Goal: Task Accomplishment & Management: Manage account settings

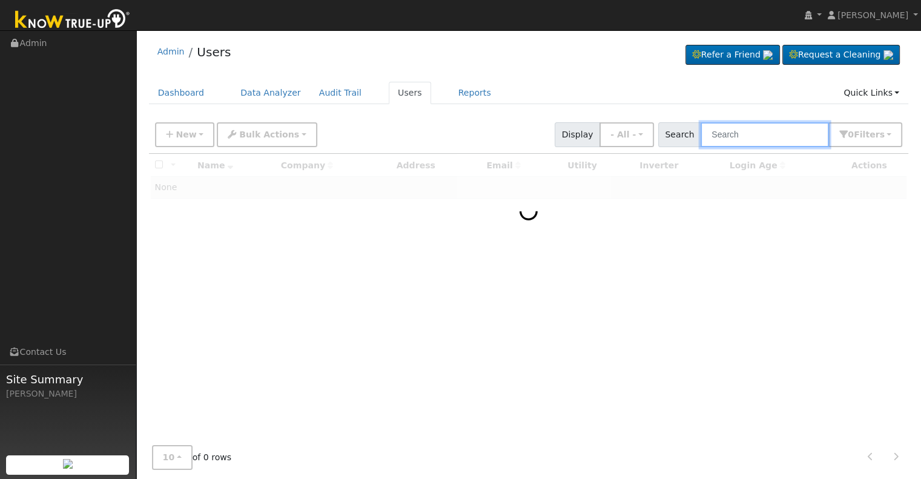
click at [735, 133] on input "text" at bounding box center [765, 134] width 128 height 25
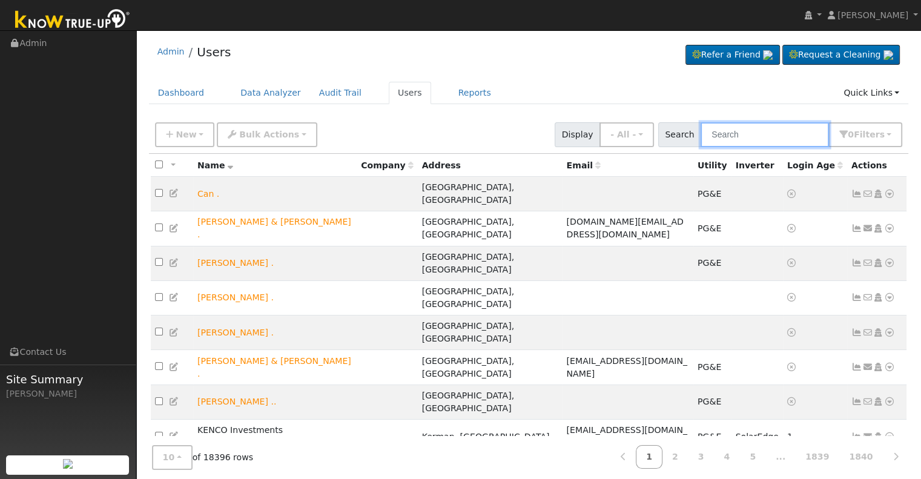
paste input "[PERSON_NAME] and [PERSON_NAME]"
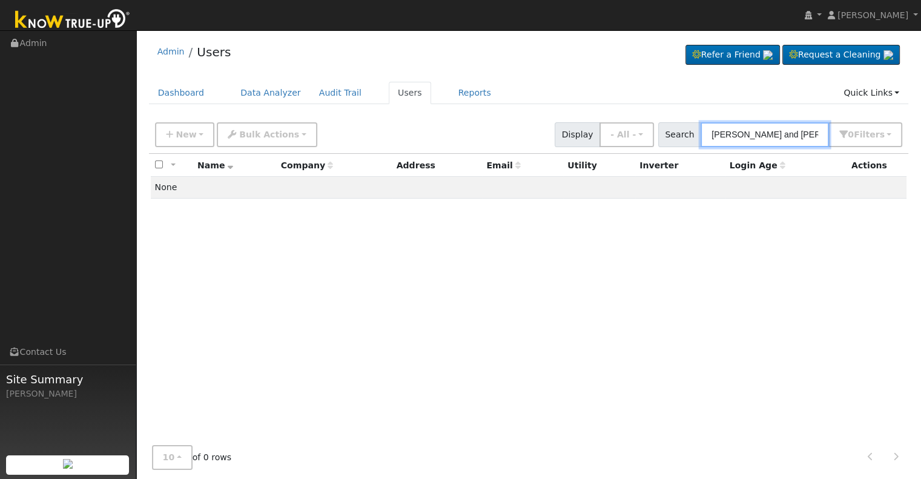
click at [787, 135] on input "[PERSON_NAME] and [PERSON_NAME]" at bounding box center [765, 134] width 128 height 25
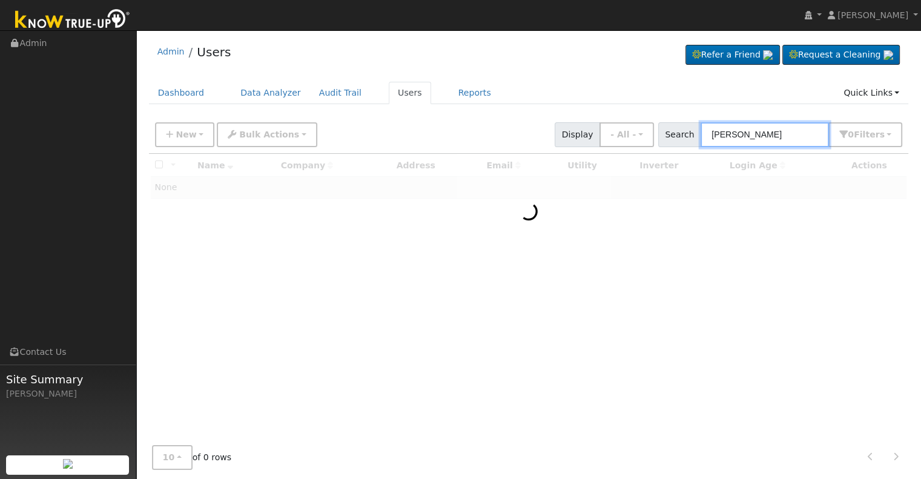
type input "[PERSON_NAME]"
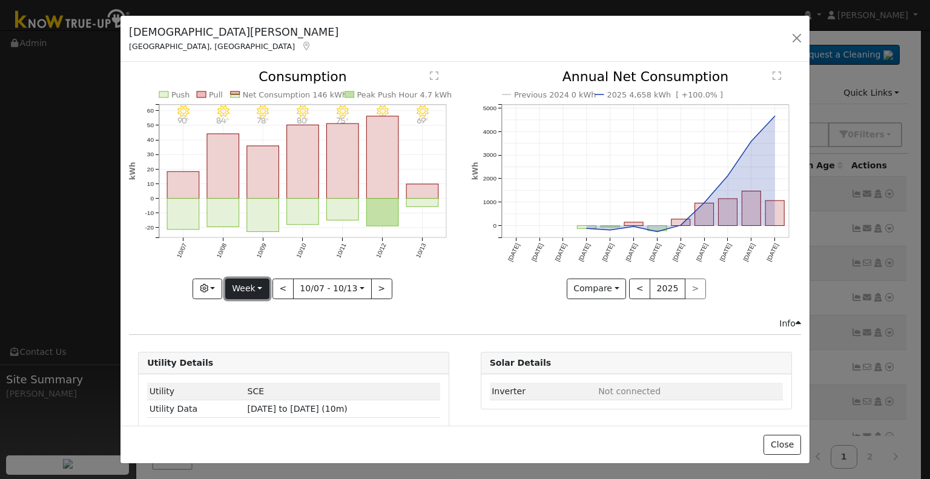
click at [241, 288] on button "Week" at bounding box center [247, 289] width 44 height 21
click at [237, 356] on link "Year" at bounding box center [268, 364] width 84 height 17
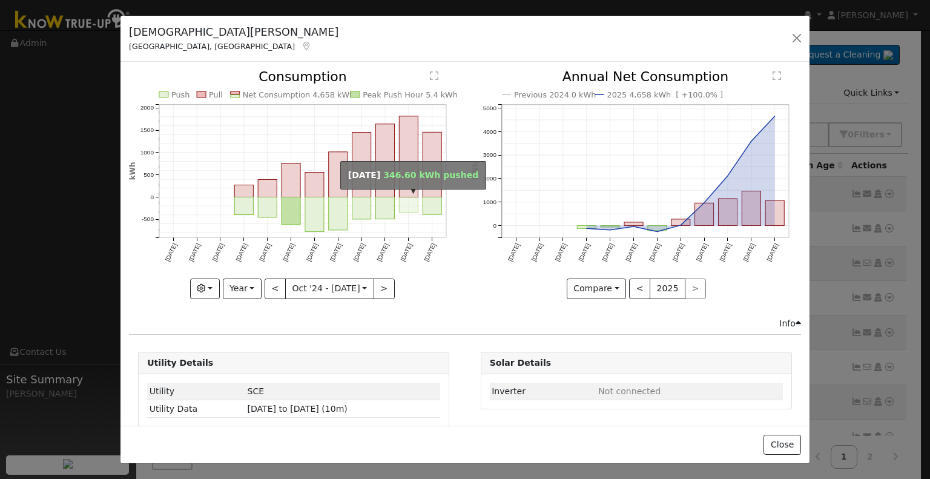
click at [400, 199] on rect "onclick=""" at bounding box center [409, 205] width 19 height 16
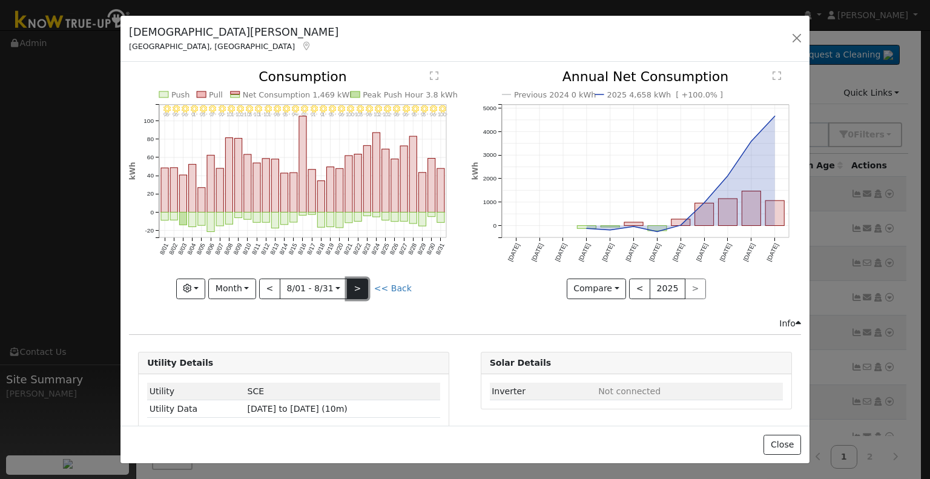
click at [356, 287] on button ">" at bounding box center [357, 289] width 21 height 21
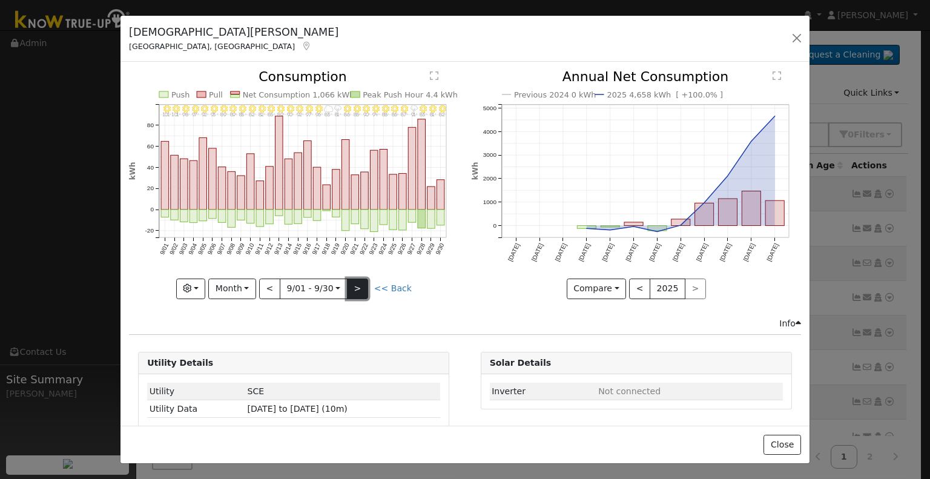
click at [356, 287] on button ">" at bounding box center [357, 289] width 21 height 21
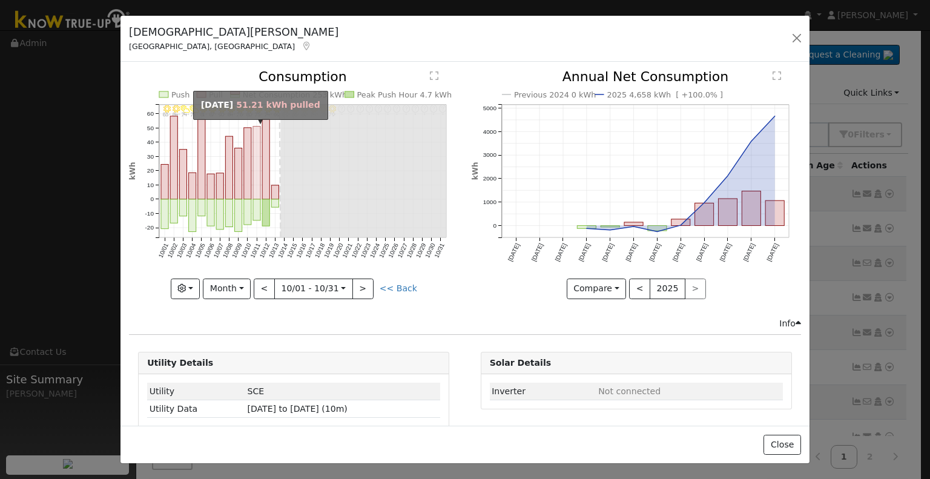
click at [254, 193] on rect "onclick=""" at bounding box center [256, 163] width 7 height 73
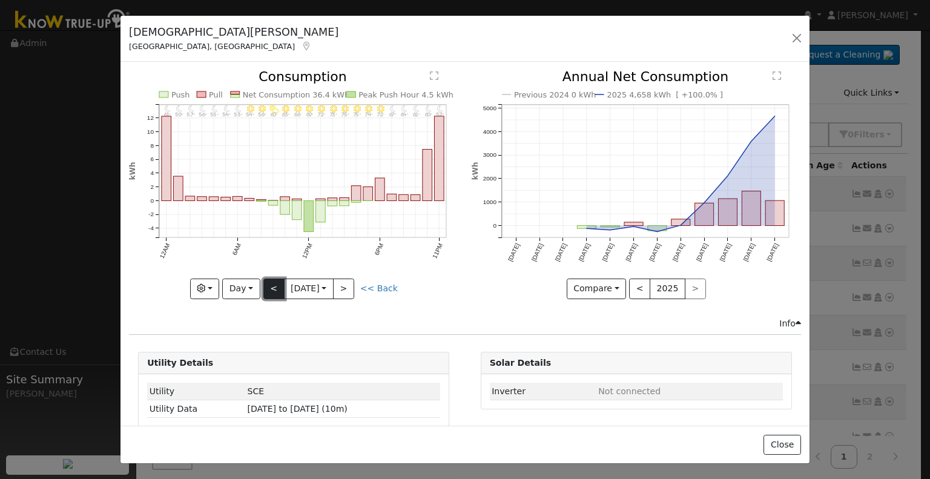
click at [267, 279] on button "<" at bounding box center [274, 289] width 21 height 21
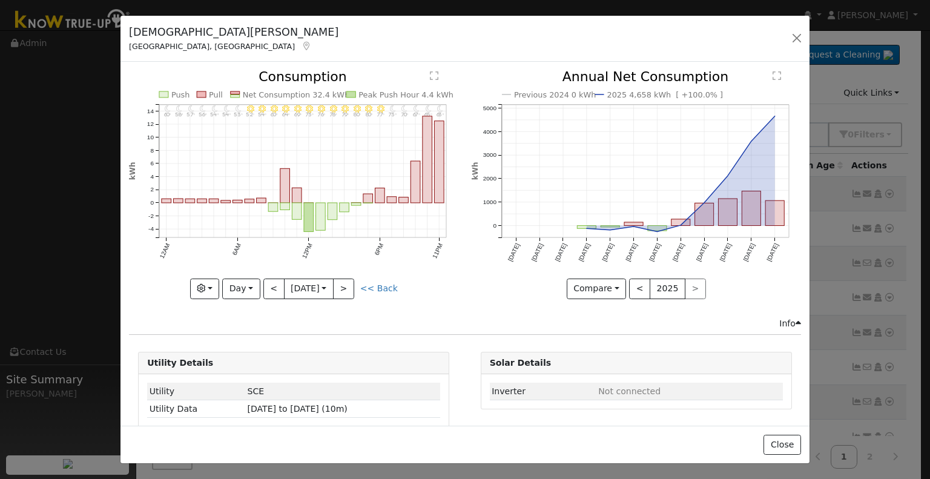
click at [266, 279] on div "< 10/10 [DATE] >" at bounding box center [309, 289] width 91 height 21
click at [264, 283] on button "<" at bounding box center [274, 289] width 21 height 21
type input "[DATE]"
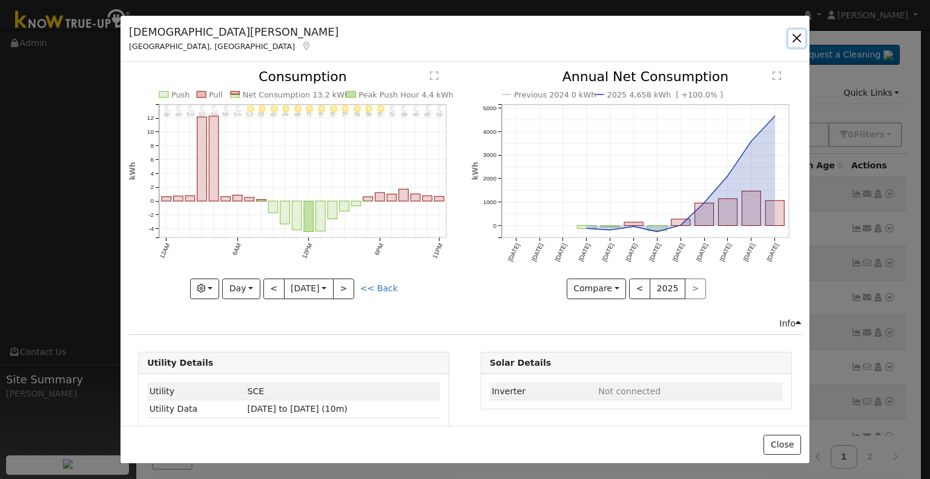
click at [795, 41] on button "button" at bounding box center [797, 38] width 17 height 17
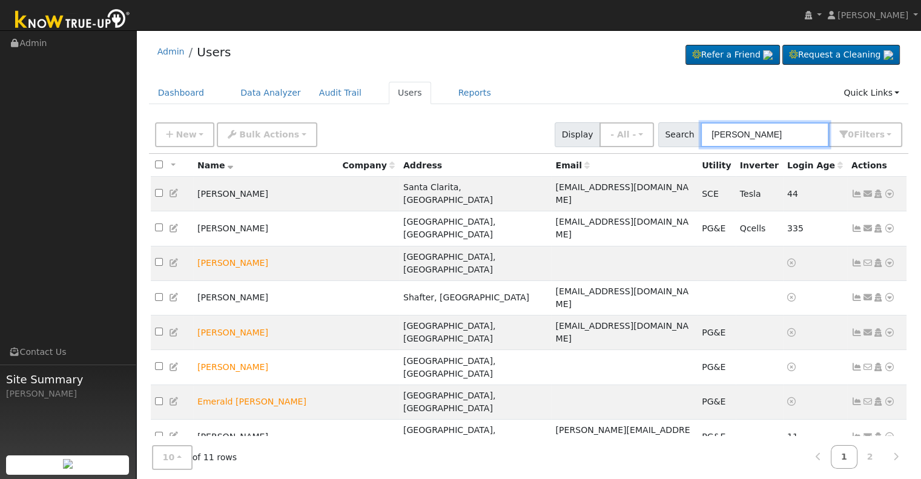
drag, startPoint x: 771, startPoint y: 128, endPoint x: 695, endPoint y: 129, distance: 75.7
click at [695, 129] on div "Search [PERSON_NAME] 0 Filter s Role Show - All - Show Leads Admin Billing Admi…" at bounding box center [780, 134] width 245 height 25
click at [867, 460] on link "2" at bounding box center [870, 457] width 27 height 24
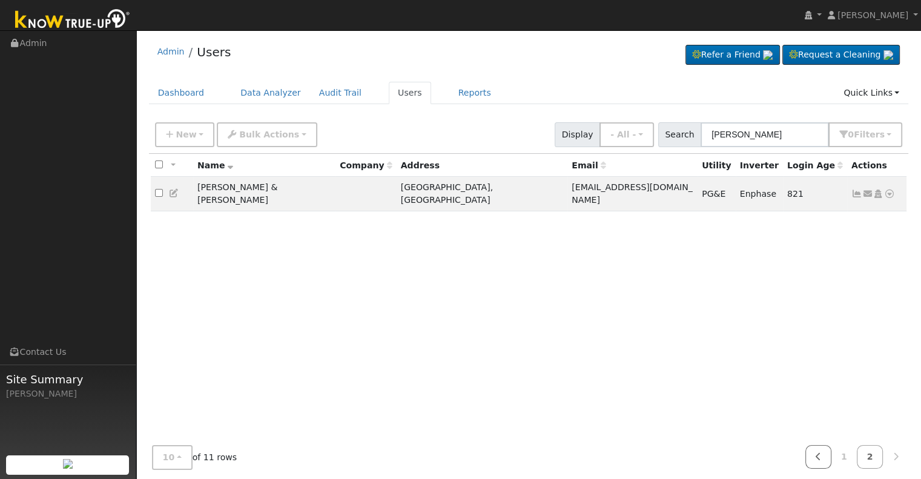
click at [821, 456] on icon at bounding box center [818, 457] width 5 height 8
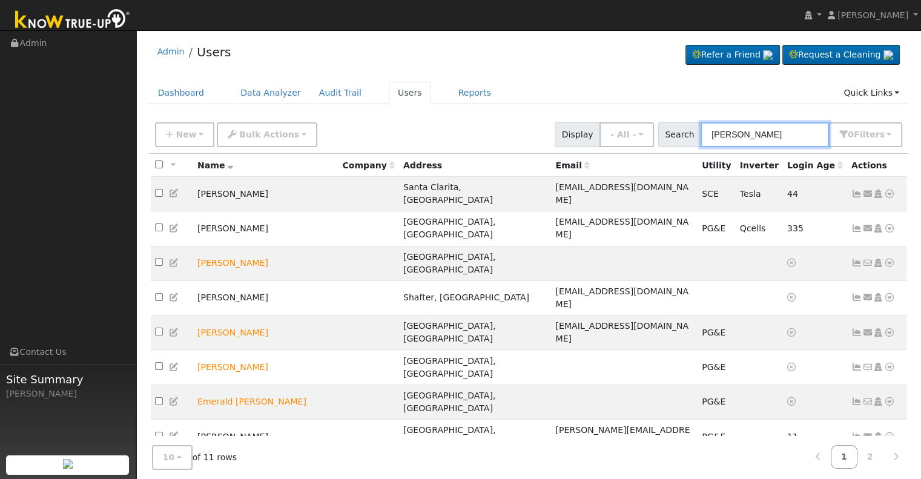
drag, startPoint x: 751, startPoint y: 130, endPoint x: 689, endPoint y: 129, distance: 61.8
click at [689, 129] on div "Search [PERSON_NAME] 0 Filter s Role Show - All - Show Leads Admin Billing Admi…" at bounding box center [780, 134] width 245 height 25
paste input "[PERSON_NAME] and [PERSON_NAME]"
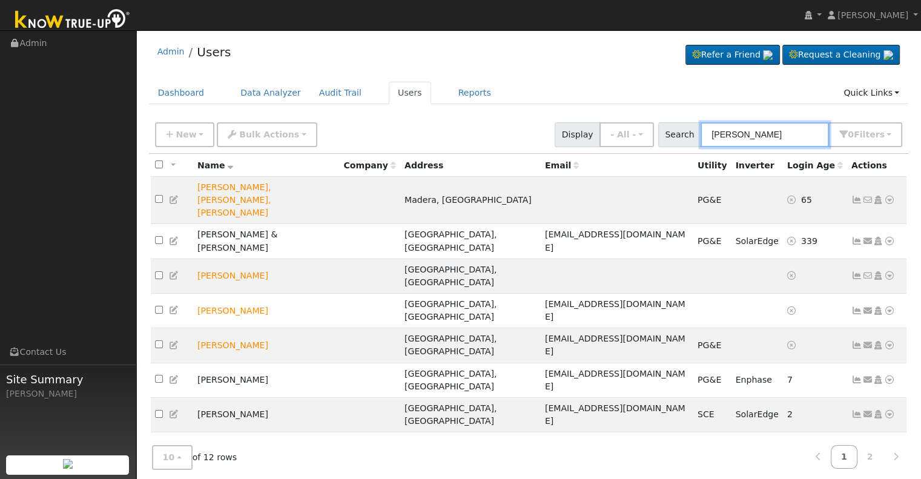
type input "[PERSON_NAME]"
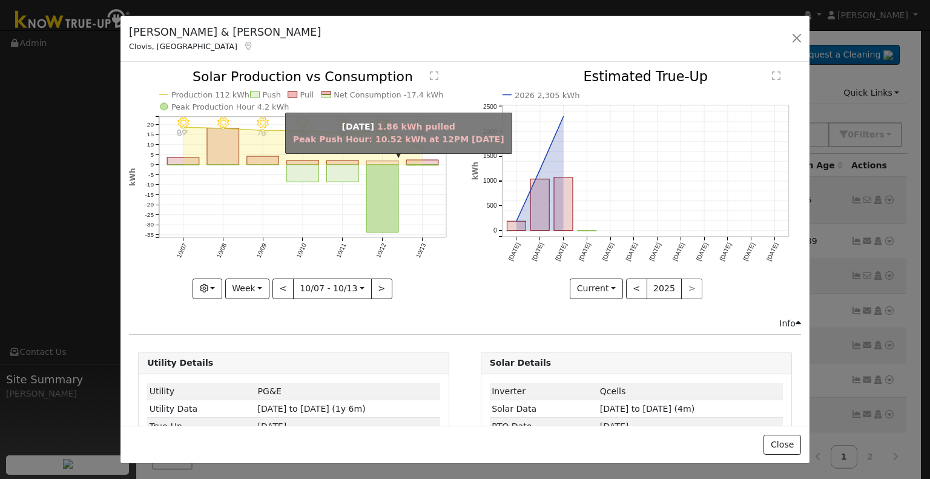
click at [386, 162] on rect "onclick=""" at bounding box center [383, 163] width 32 height 4
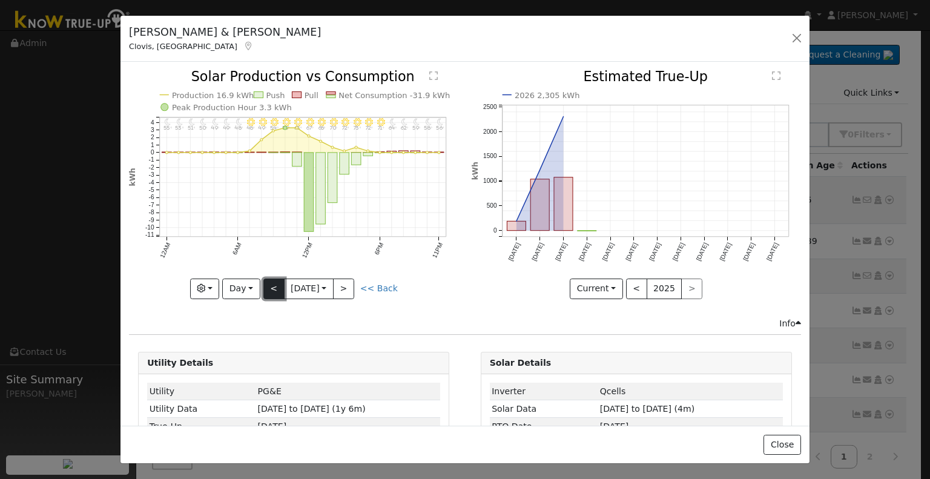
click at [264, 282] on button "<" at bounding box center [274, 289] width 21 height 21
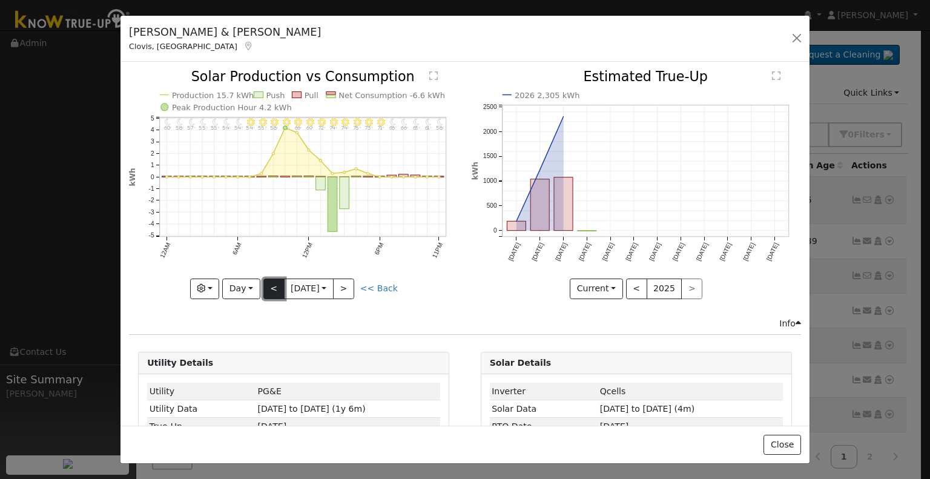
click at [264, 285] on button "<" at bounding box center [274, 289] width 21 height 21
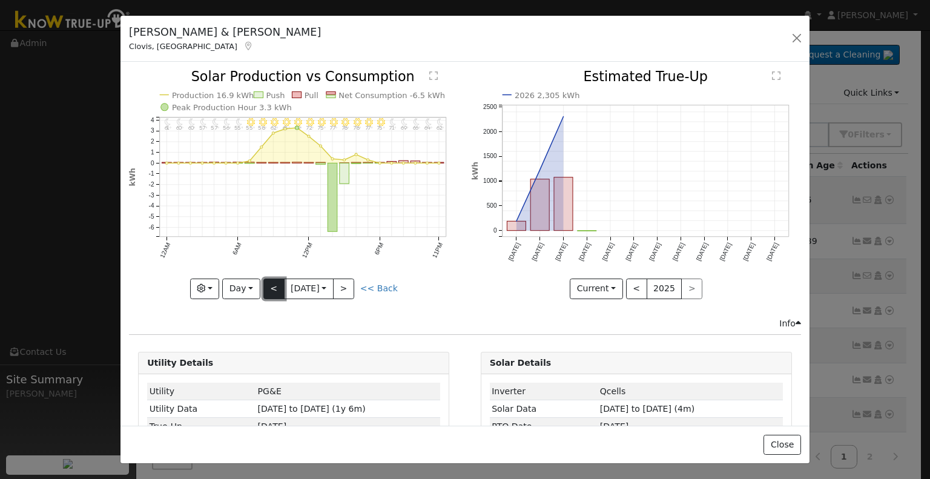
click at [270, 280] on button "<" at bounding box center [274, 289] width 21 height 21
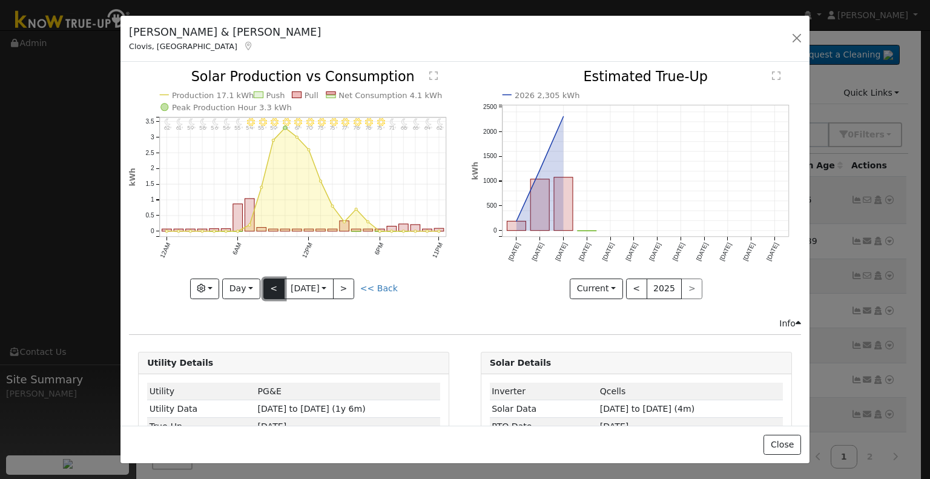
click at [270, 280] on button "<" at bounding box center [274, 289] width 21 height 21
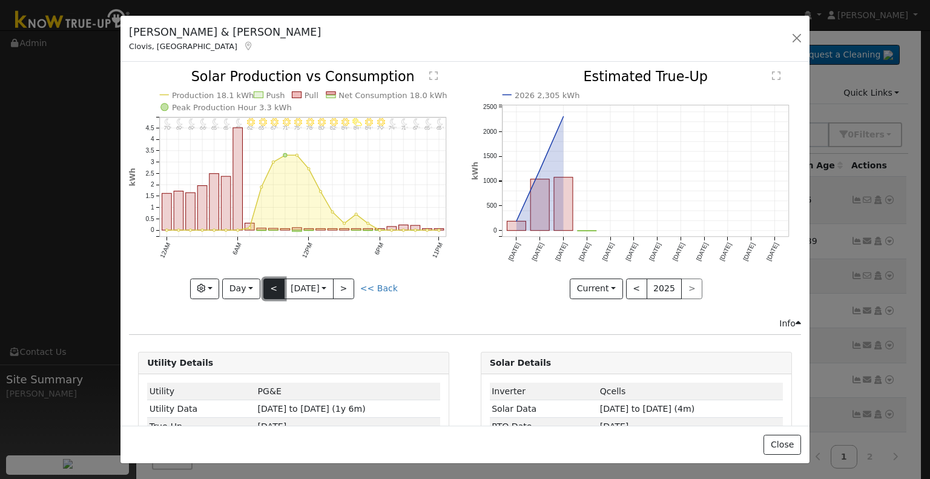
click at [270, 280] on button "<" at bounding box center [274, 289] width 21 height 21
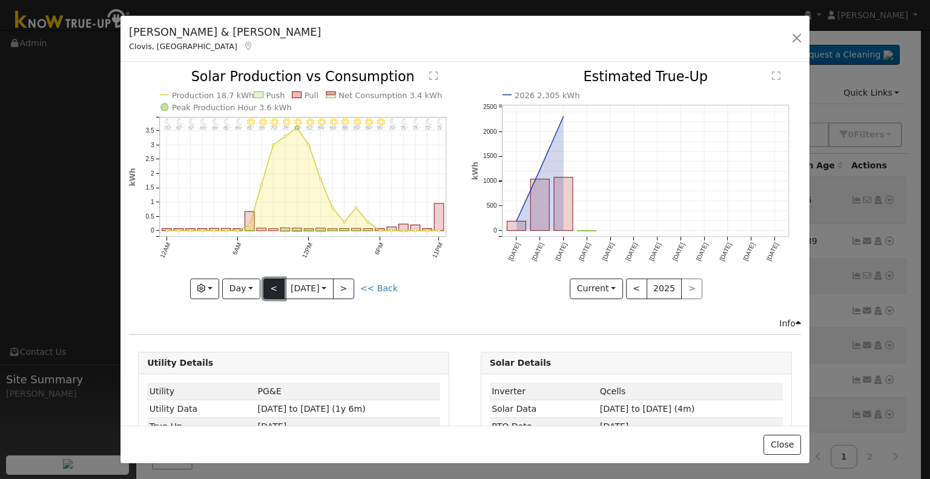
click at [270, 280] on button "<" at bounding box center [274, 289] width 21 height 21
type input "[DATE]"
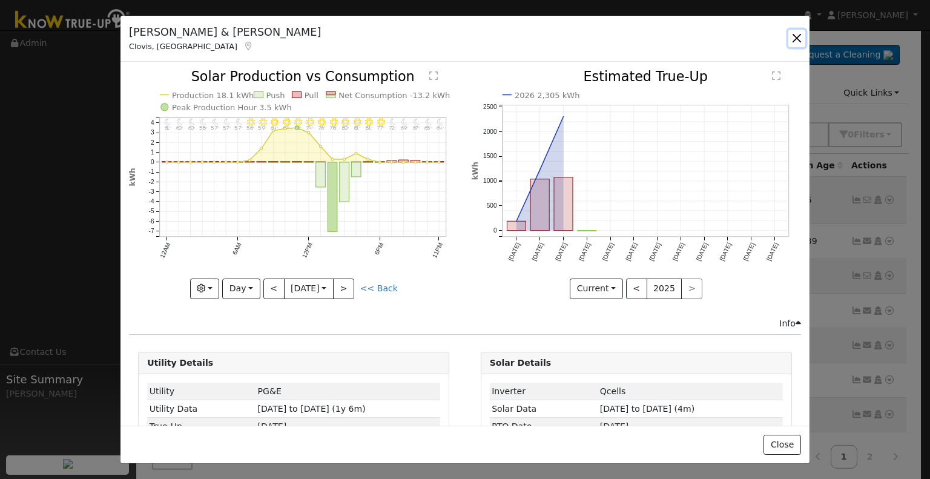
click at [798, 36] on button "button" at bounding box center [797, 38] width 17 height 17
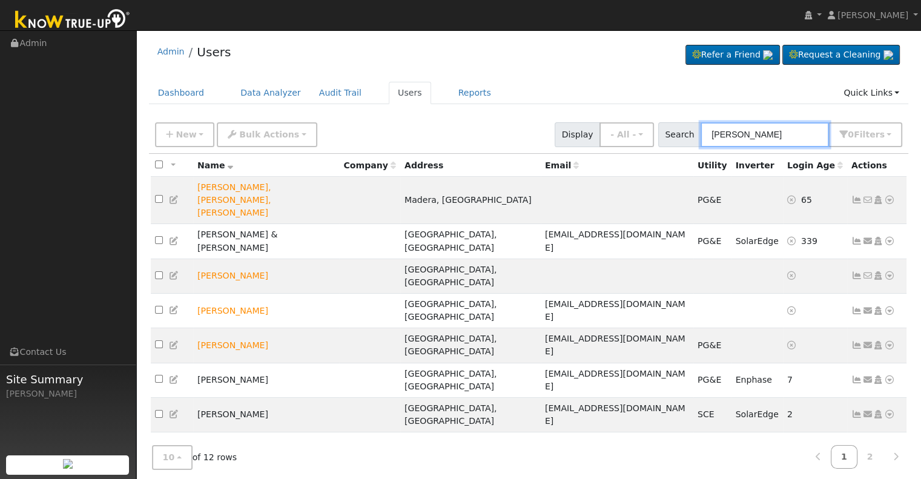
drag, startPoint x: 812, startPoint y: 123, endPoint x: 674, endPoint y: 131, distance: 137.8
click at [674, 131] on div "Search [PERSON_NAME] 0 Filter s Role Show - All - Show Leads Admin Billing Admi…" at bounding box center [780, 134] width 245 height 25
paste input "Hed"
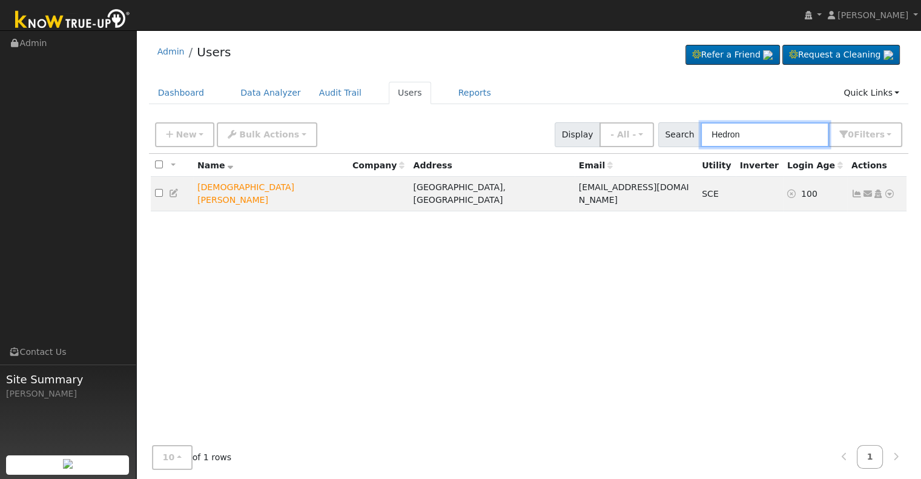
drag, startPoint x: 751, startPoint y: 125, endPoint x: 670, endPoint y: 128, distance: 80.6
click at [670, 128] on div "Search Hedron 0 Filter s Role Show - All - Show Leads Admin Billing Admin Accou…" at bounding box center [780, 134] width 245 height 25
paste input "[PERSON_NAME] and [PERSON_NAME]"
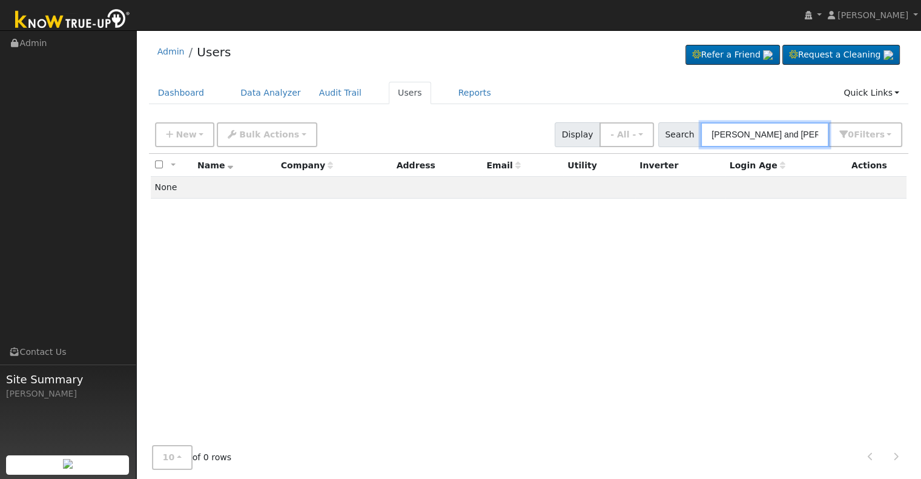
click at [785, 131] on input "[PERSON_NAME] and [PERSON_NAME]" at bounding box center [765, 134] width 128 height 25
click at [788, 133] on input "[PERSON_NAME] and [PERSON_NAME]" at bounding box center [765, 134] width 128 height 25
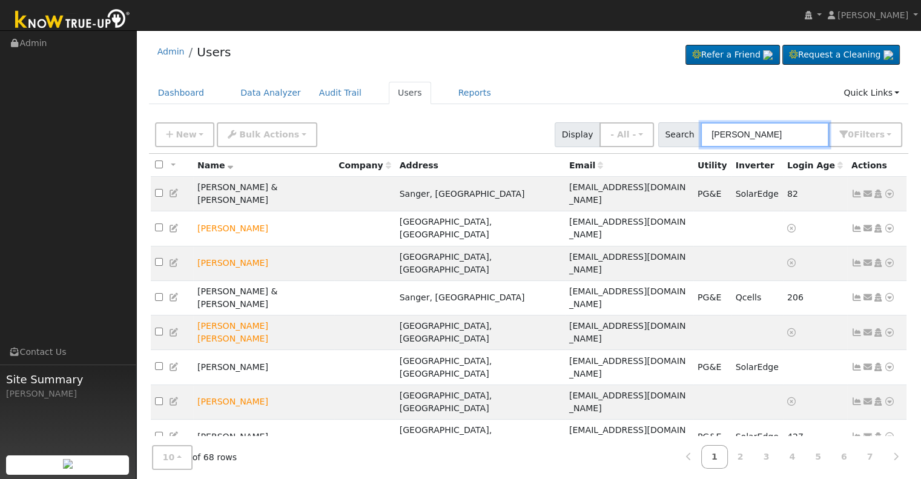
click at [788, 133] on input "[PERSON_NAME]" at bounding box center [765, 134] width 128 height 25
click at [717, 130] on input "[PERSON_NAME]" at bounding box center [765, 134] width 128 height 25
paste input "[PERSON_NAME] and [PERSON_NAME]"
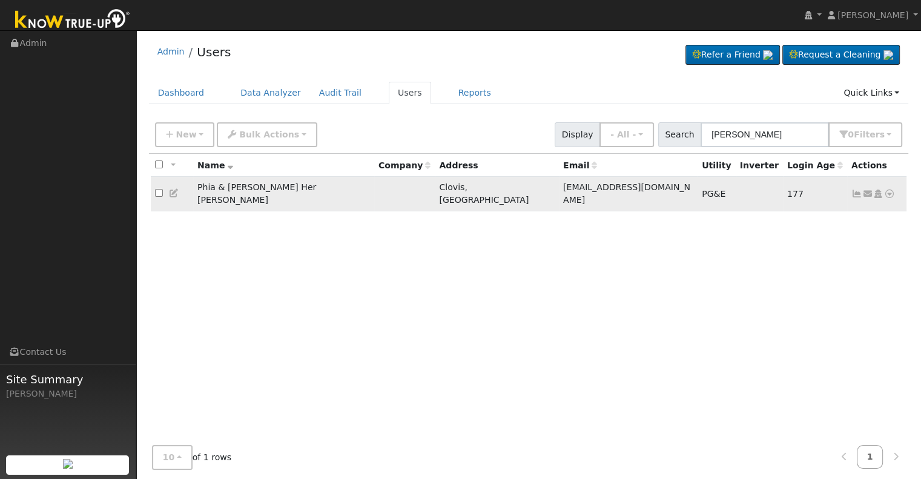
click at [857, 193] on link at bounding box center [857, 194] width 11 height 10
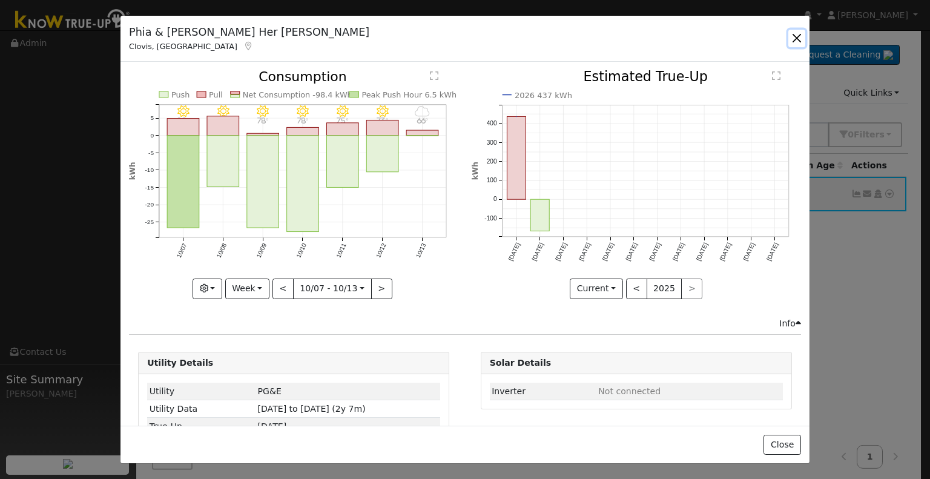
click at [794, 38] on button "button" at bounding box center [797, 38] width 17 height 17
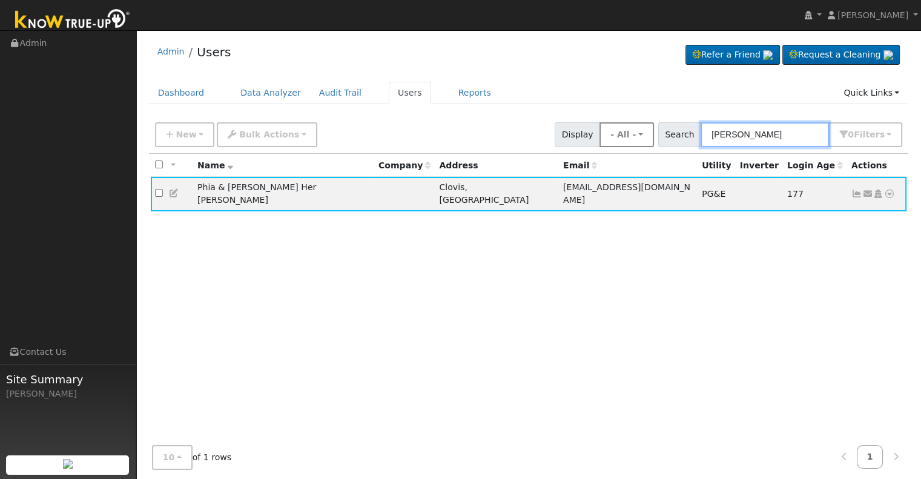
drag, startPoint x: 807, startPoint y: 130, endPoint x: 657, endPoint y: 138, distance: 150.4
click at [657, 138] on div "New Add User Quick Add Quick Connect Quick Convert Lead Bulk Actions Send Email…" at bounding box center [529, 132] width 752 height 29
paste input "[PERSON_NAME]"
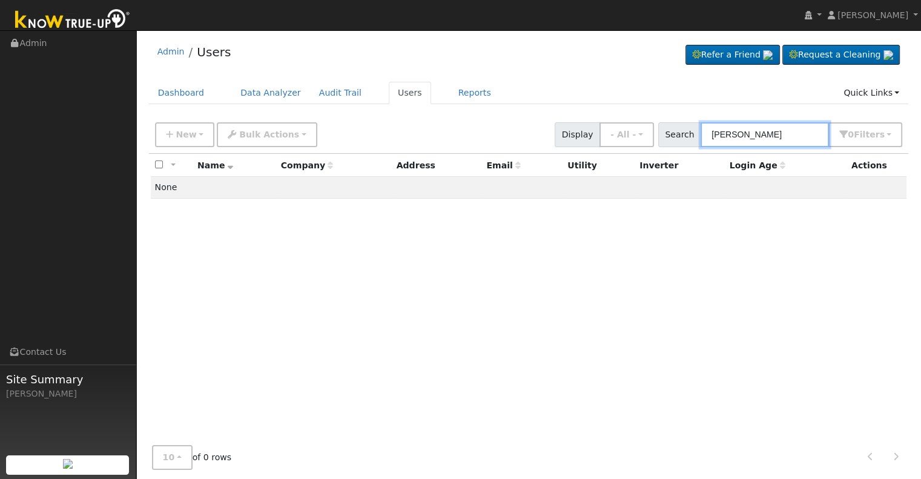
click at [750, 131] on input "[PERSON_NAME]" at bounding box center [765, 134] width 128 height 25
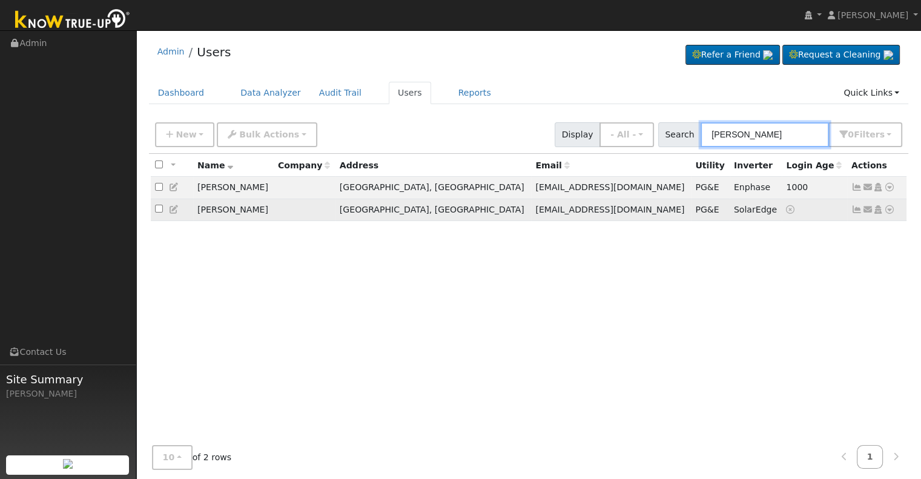
type input "[PERSON_NAME]"
click at [852, 209] on icon at bounding box center [857, 209] width 11 height 8
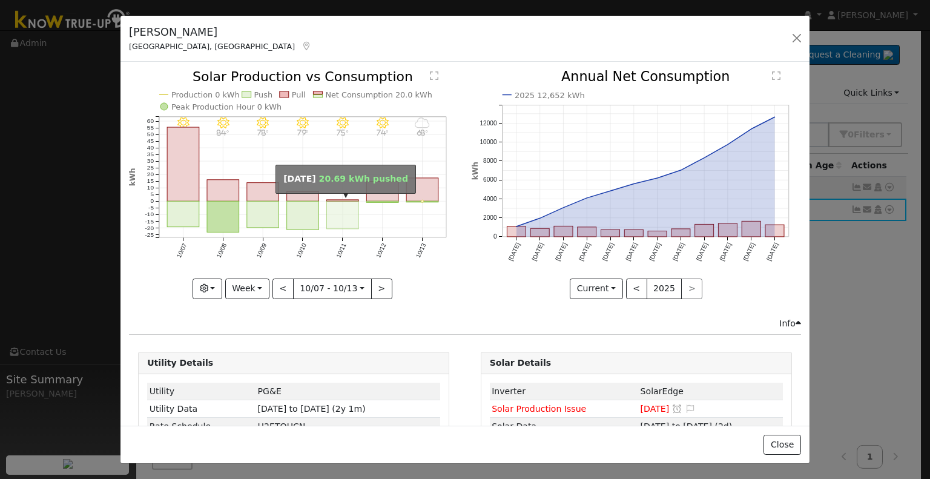
click at [345, 202] on rect "onclick=""" at bounding box center [343, 216] width 32 height 28
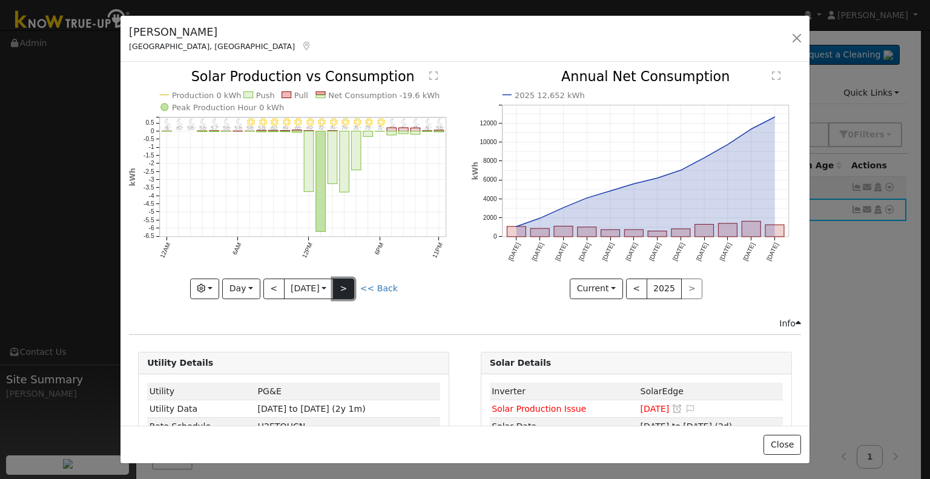
click at [343, 289] on button ">" at bounding box center [343, 289] width 21 height 21
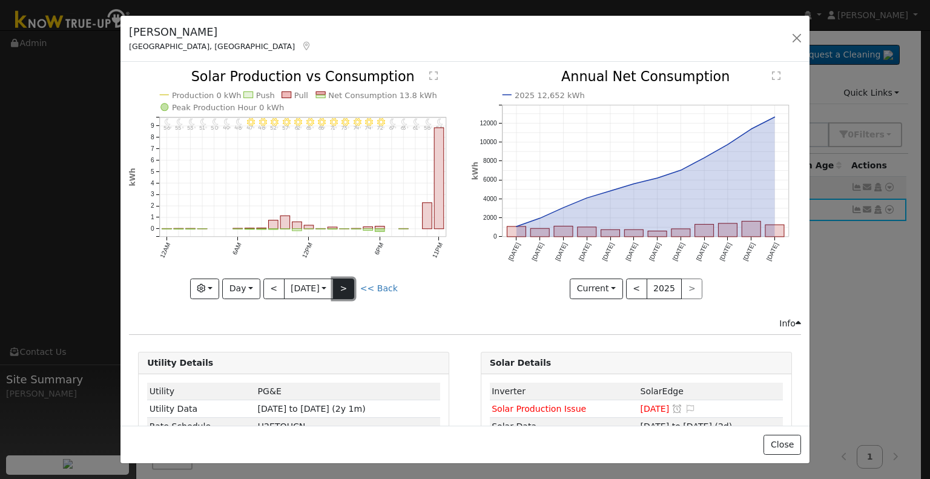
click at [343, 289] on button ">" at bounding box center [343, 289] width 21 height 21
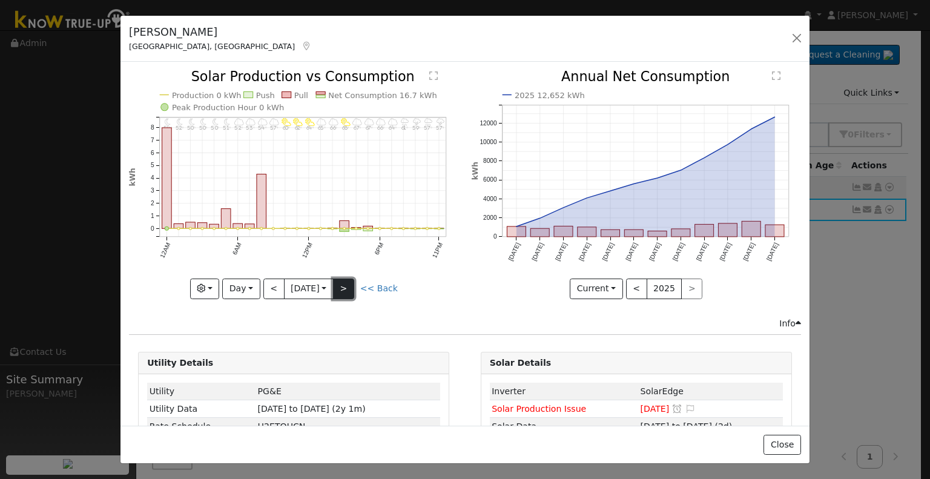
click at [343, 289] on button ">" at bounding box center [343, 289] width 21 height 21
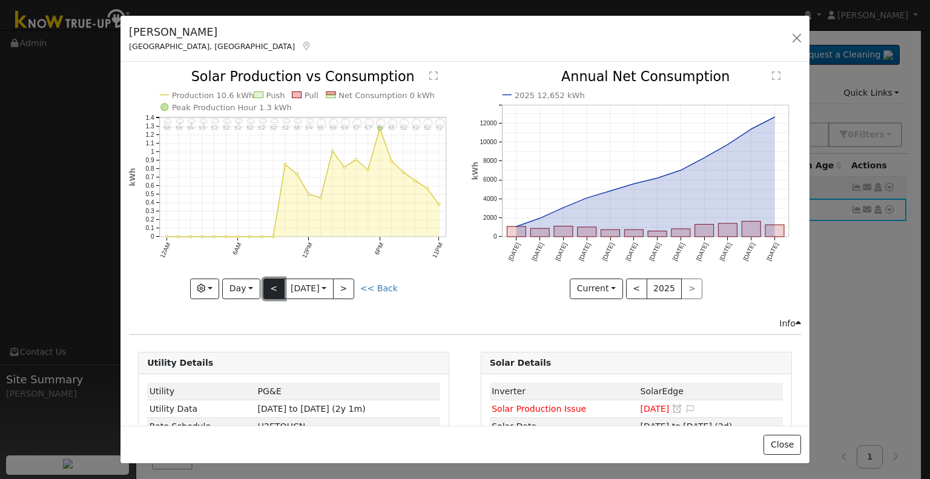
click at [272, 281] on button "<" at bounding box center [274, 289] width 21 height 21
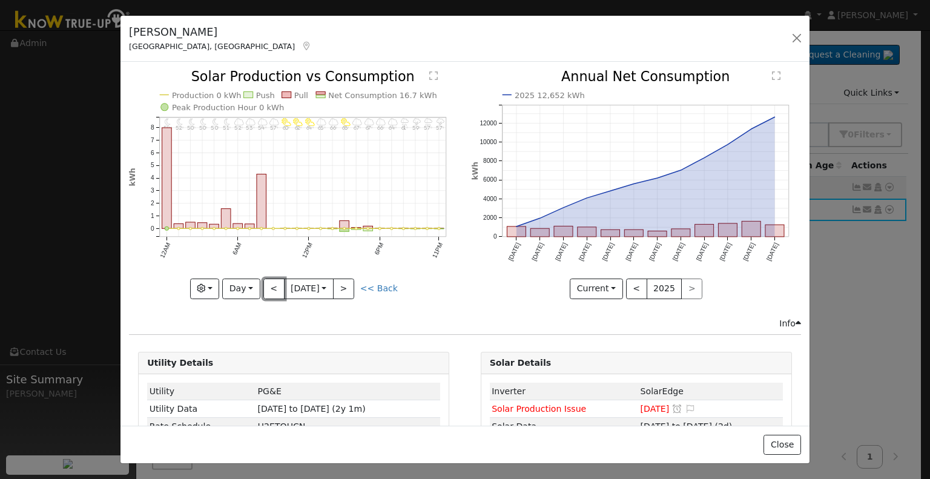
click at [272, 282] on button "<" at bounding box center [274, 289] width 21 height 21
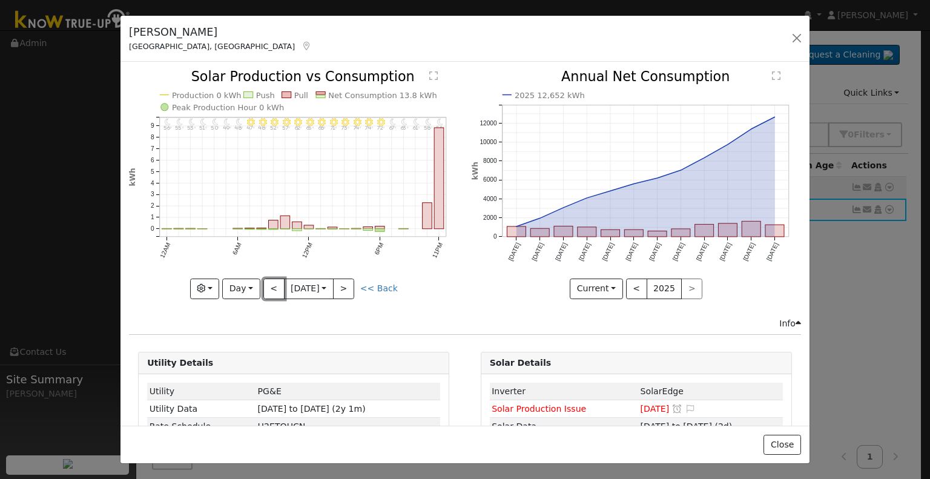
click at [272, 282] on button "<" at bounding box center [274, 289] width 21 height 21
type input "[DATE]"
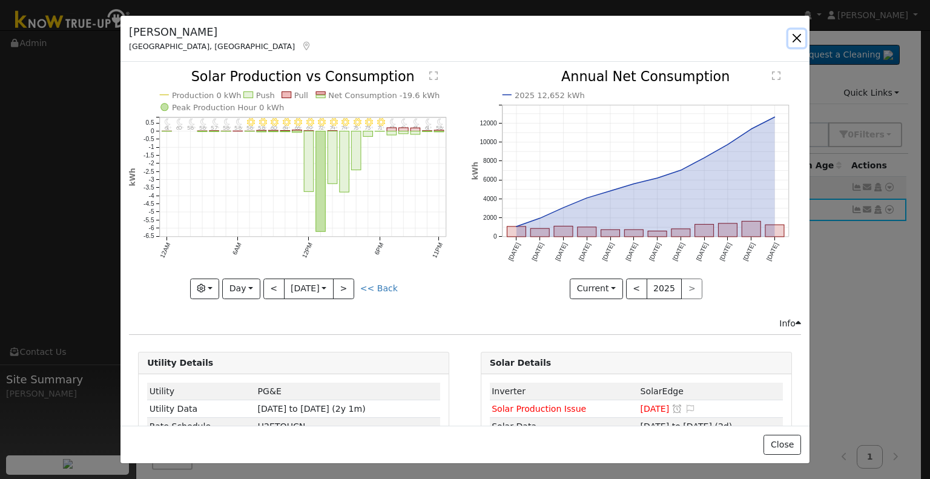
click at [801, 40] on button "button" at bounding box center [797, 38] width 17 height 17
